Goal: Entertainment & Leisure: Consume media (video, audio)

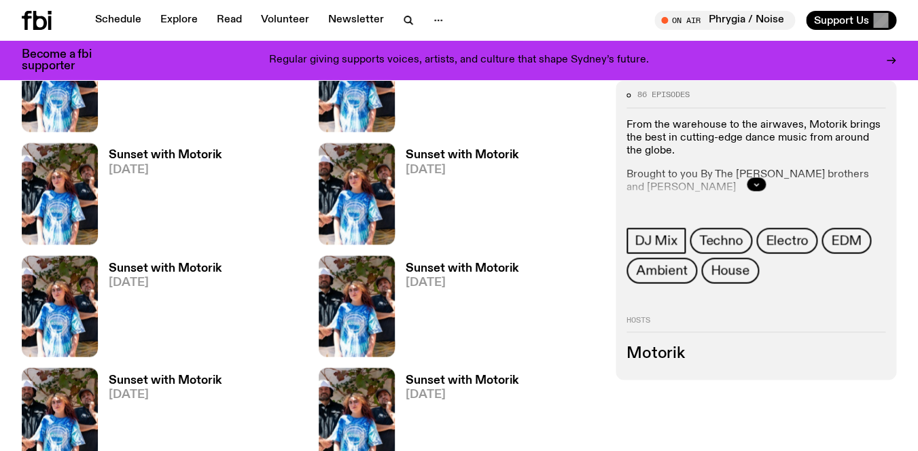
scroll to position [713, 0]
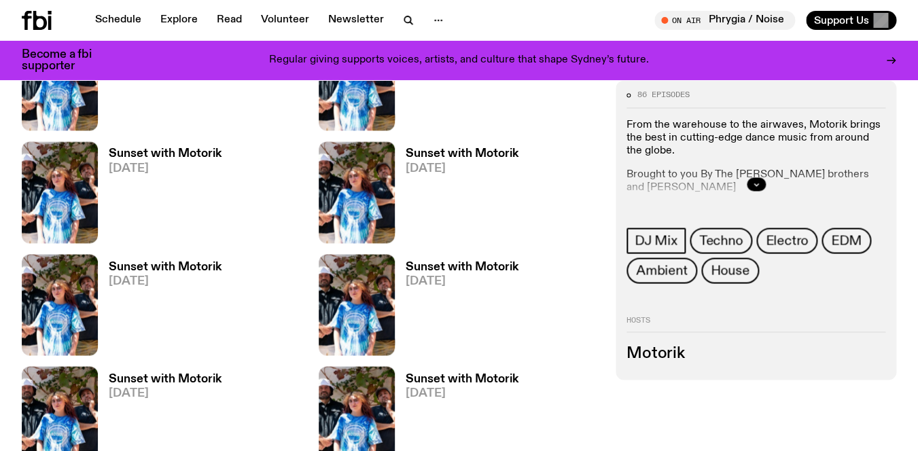
click at [155, 152] on h3 "Sunset with Motorik" at bounding box center [165, 154] width 113 height 12
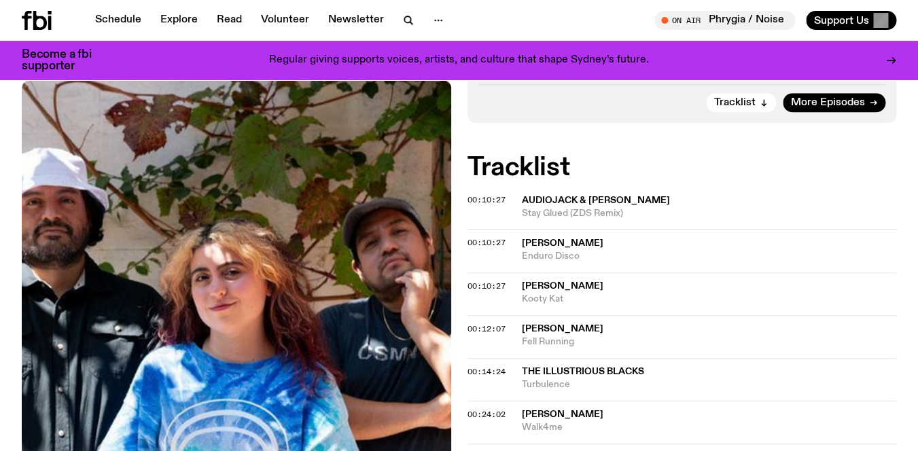
scroll to position [358, 0]
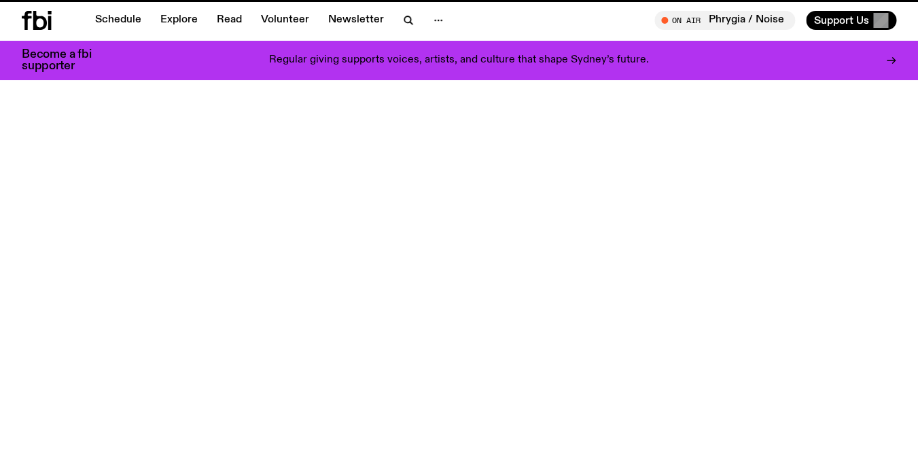
scroll to position [713, 0]
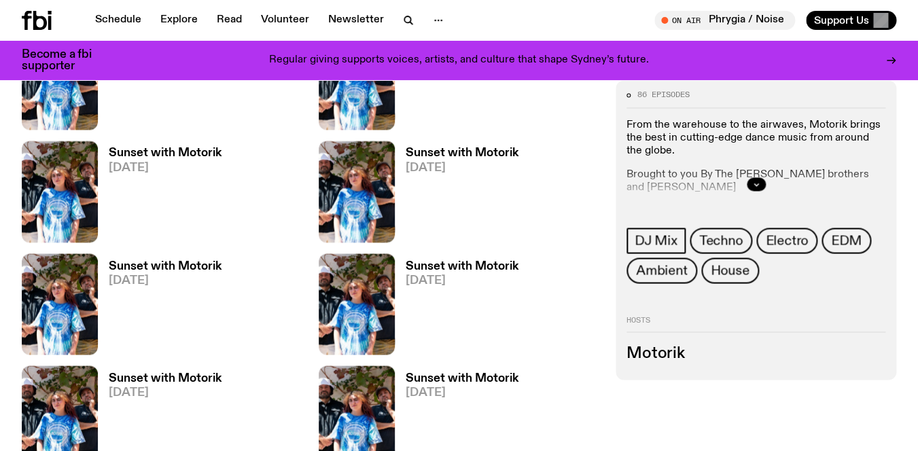
click at [446, 149] on h3 "Sunset with Motorik" at bounding box center [462, 153] width 113 height 12
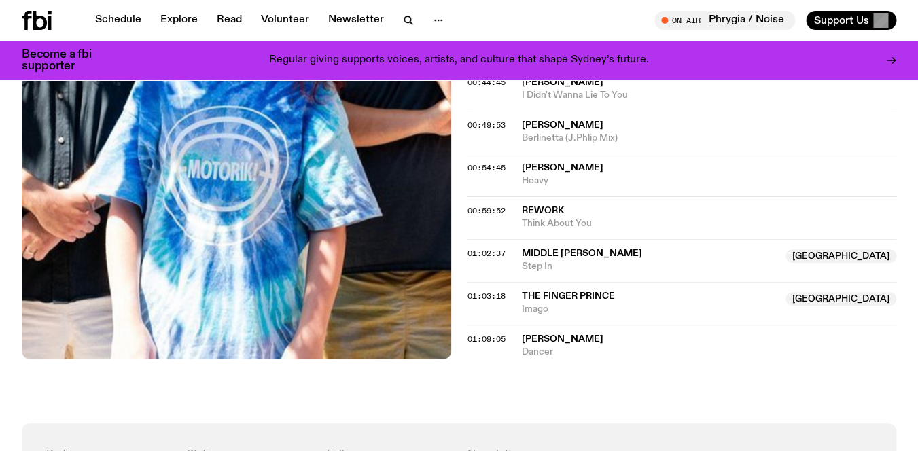
scroll to position [877, 0]
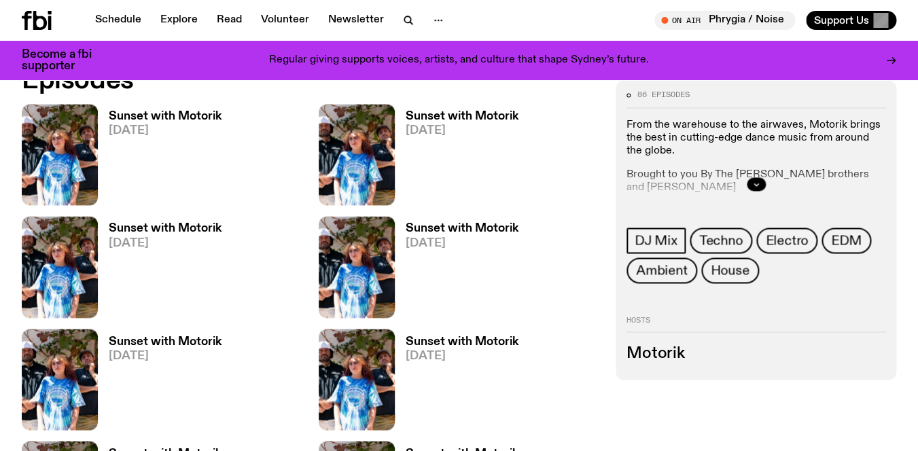
scroll to position [635, 0]
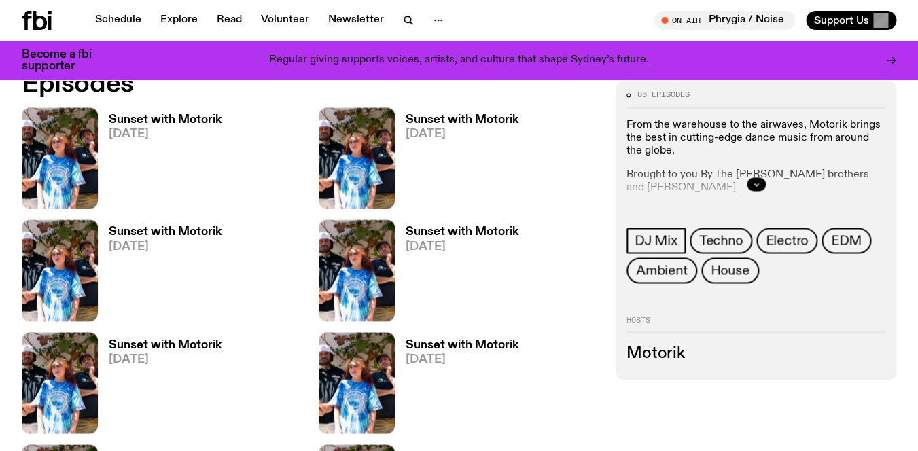
click at [460, 119] on h3 "Sunset with Motorik" at bounding box center [462, 120] width 113 height 12
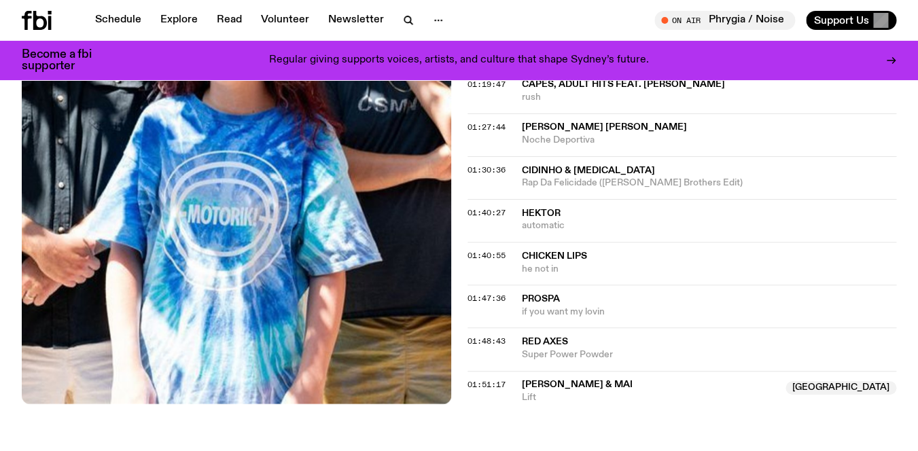
scroll to position [1206, 0]
